Goal: Information Seeking & Learning: Learn about a topic

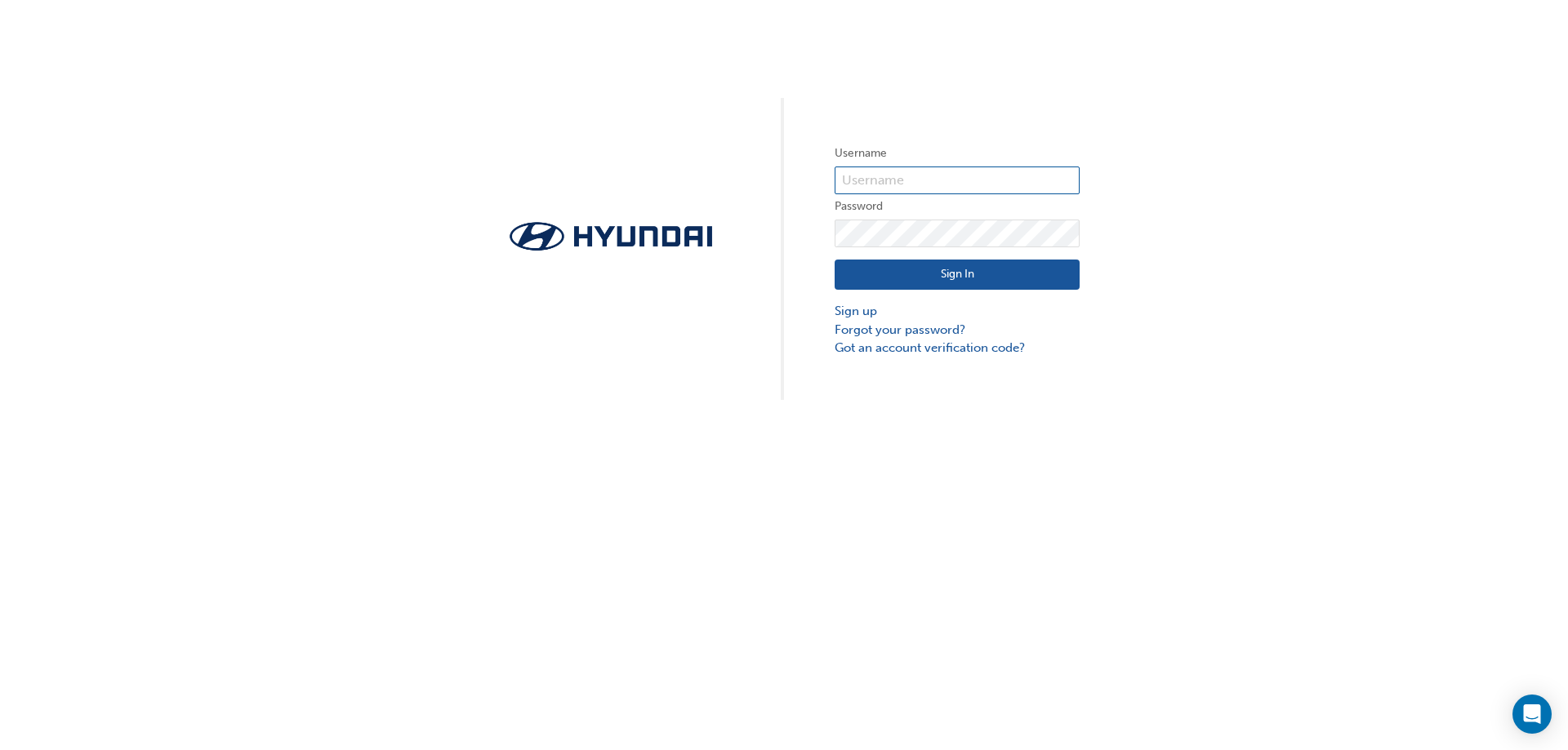
click at [858, 171] on input "text" at bounding box center [956, 180] width 245 height 27
type input "30395"
click at [940, 272] on button "Sign In" at bounding box center [956, 275] width 245 height 31
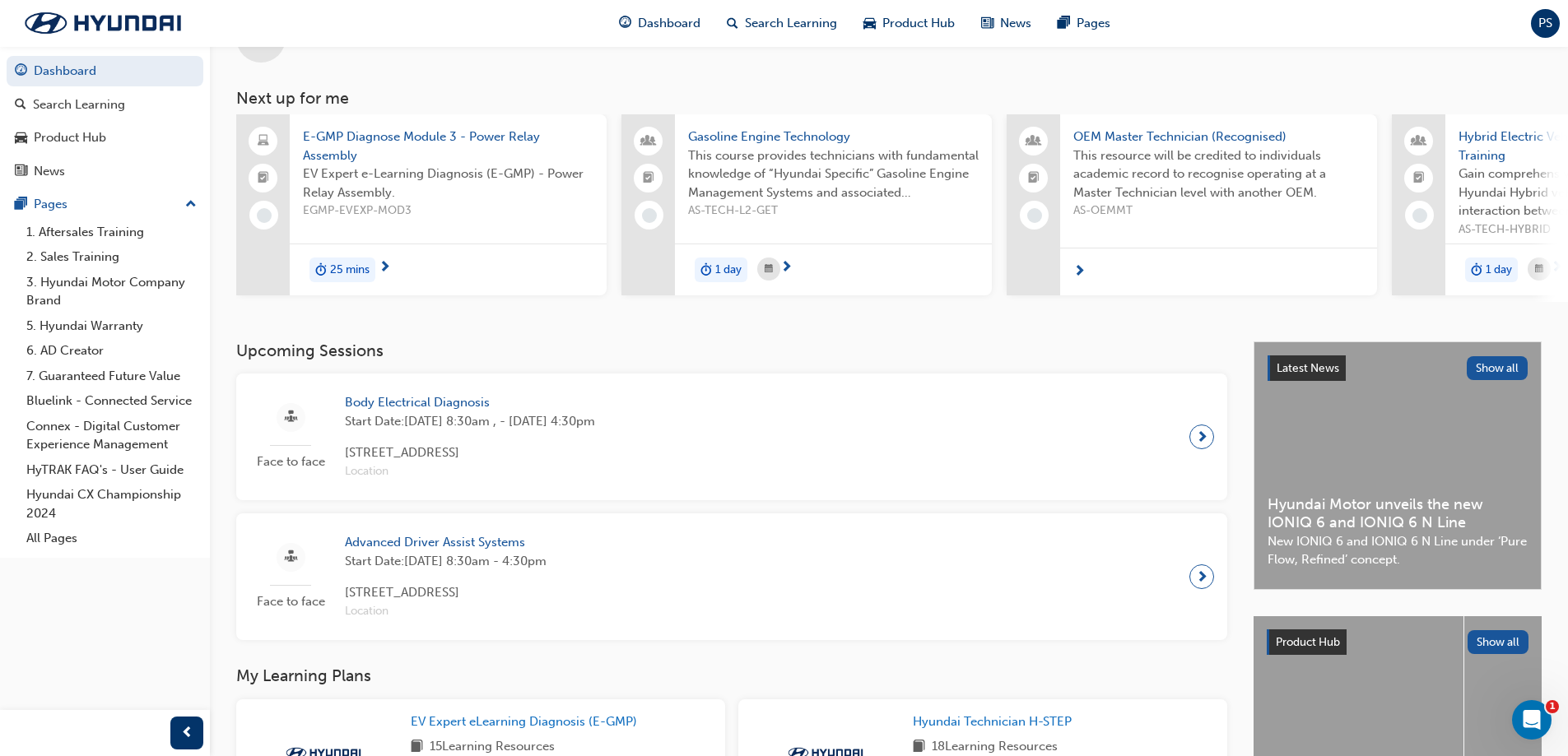
scroll to position [82, 0]
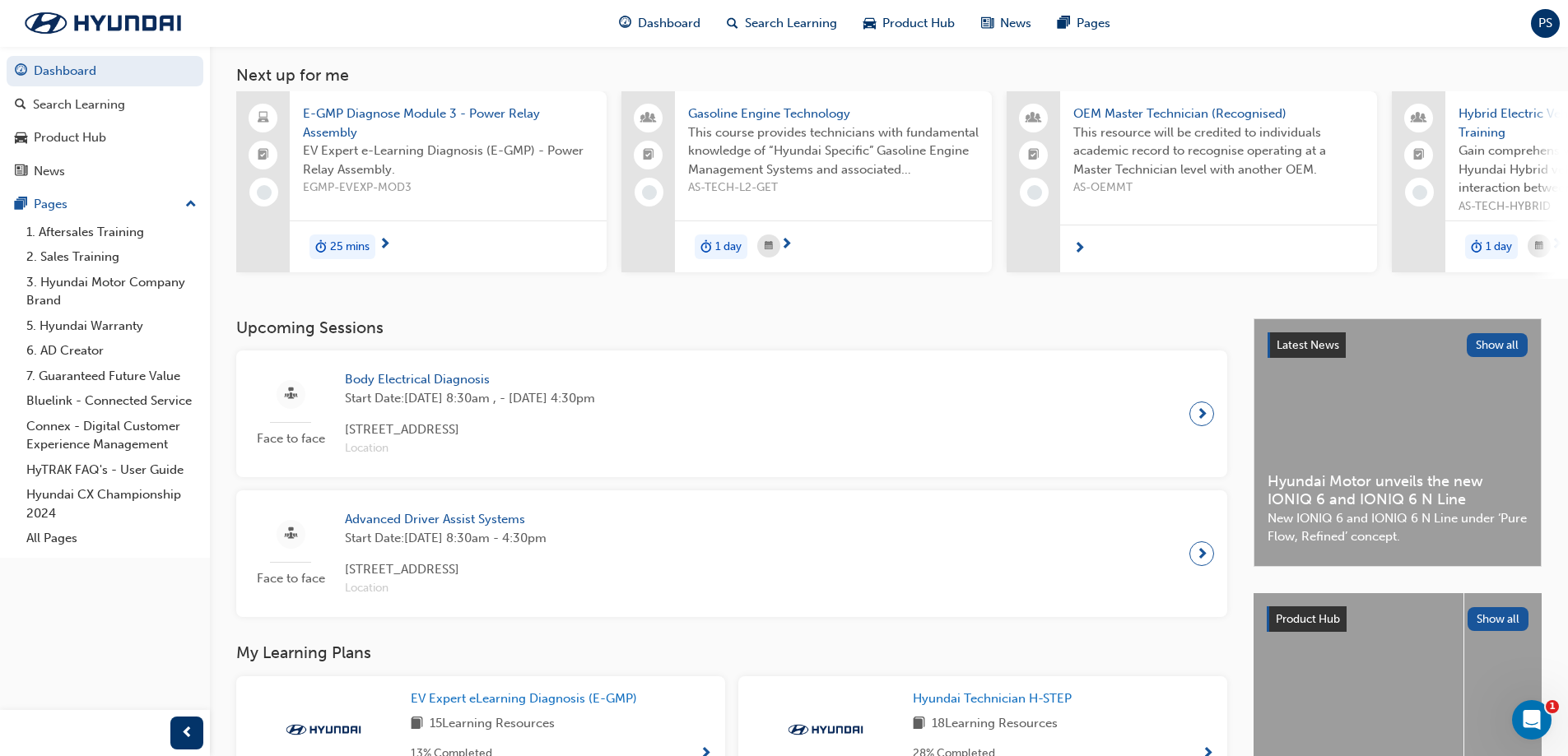
click at [403, 388] on span "Body Electrical Diagnosis" at bounding box center [469, 380] width 250 height 19
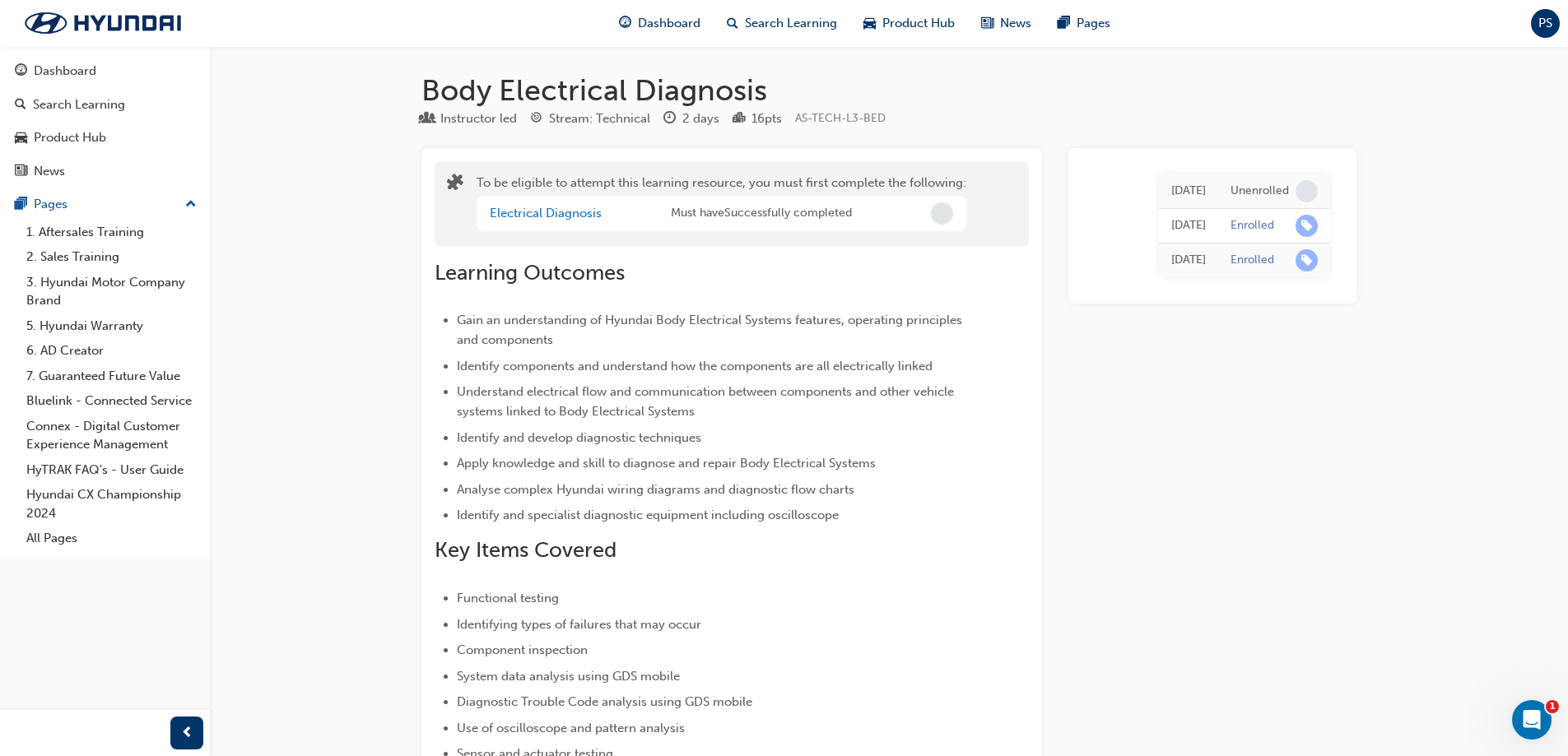
click at [1545, 21] on span "PS" at bounding box center [1545, 23] width 14 height 19
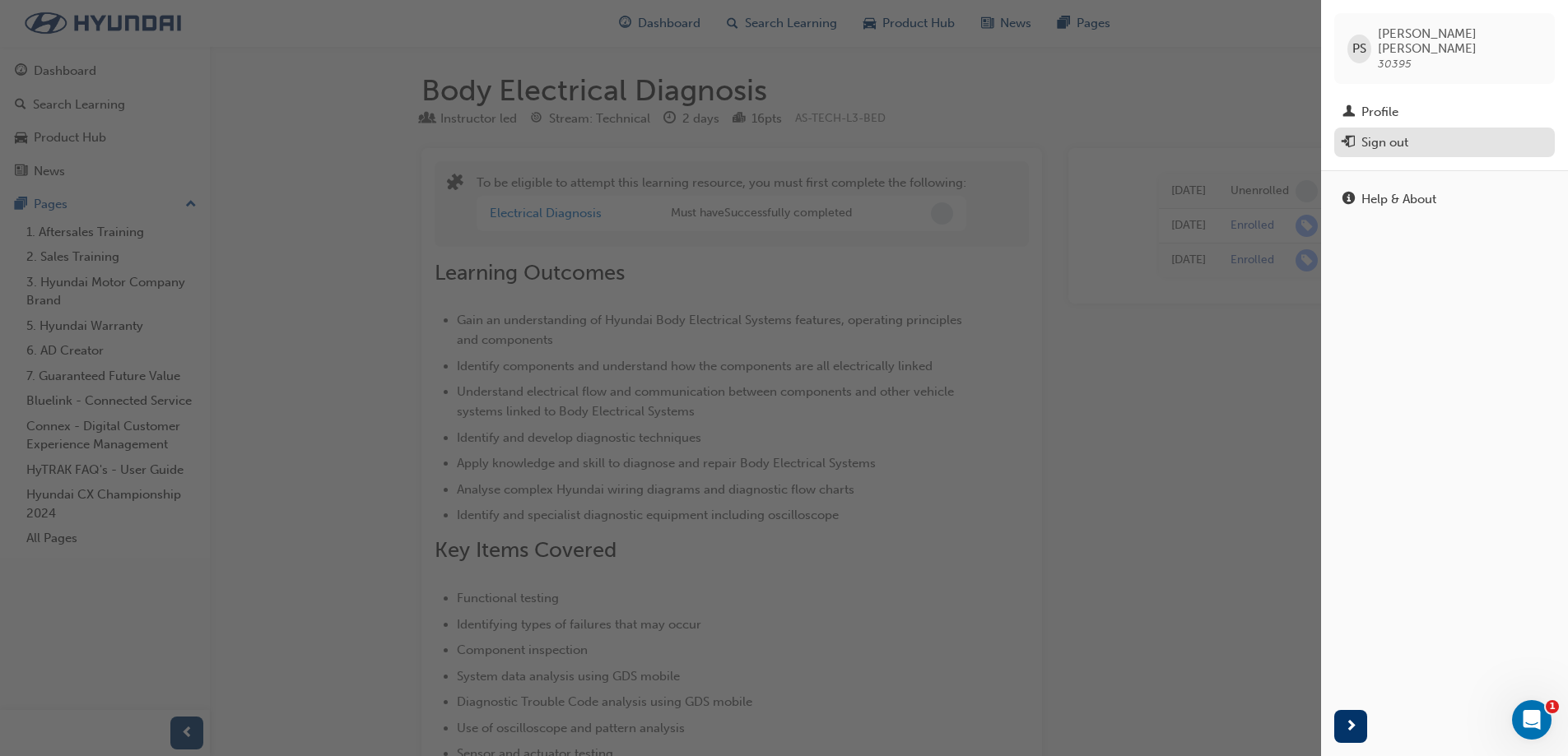
click at [1386, 133] on div "Sign out" at bounding box center [1385, 142] width 47 height 19
